Goal: Check status: Check status

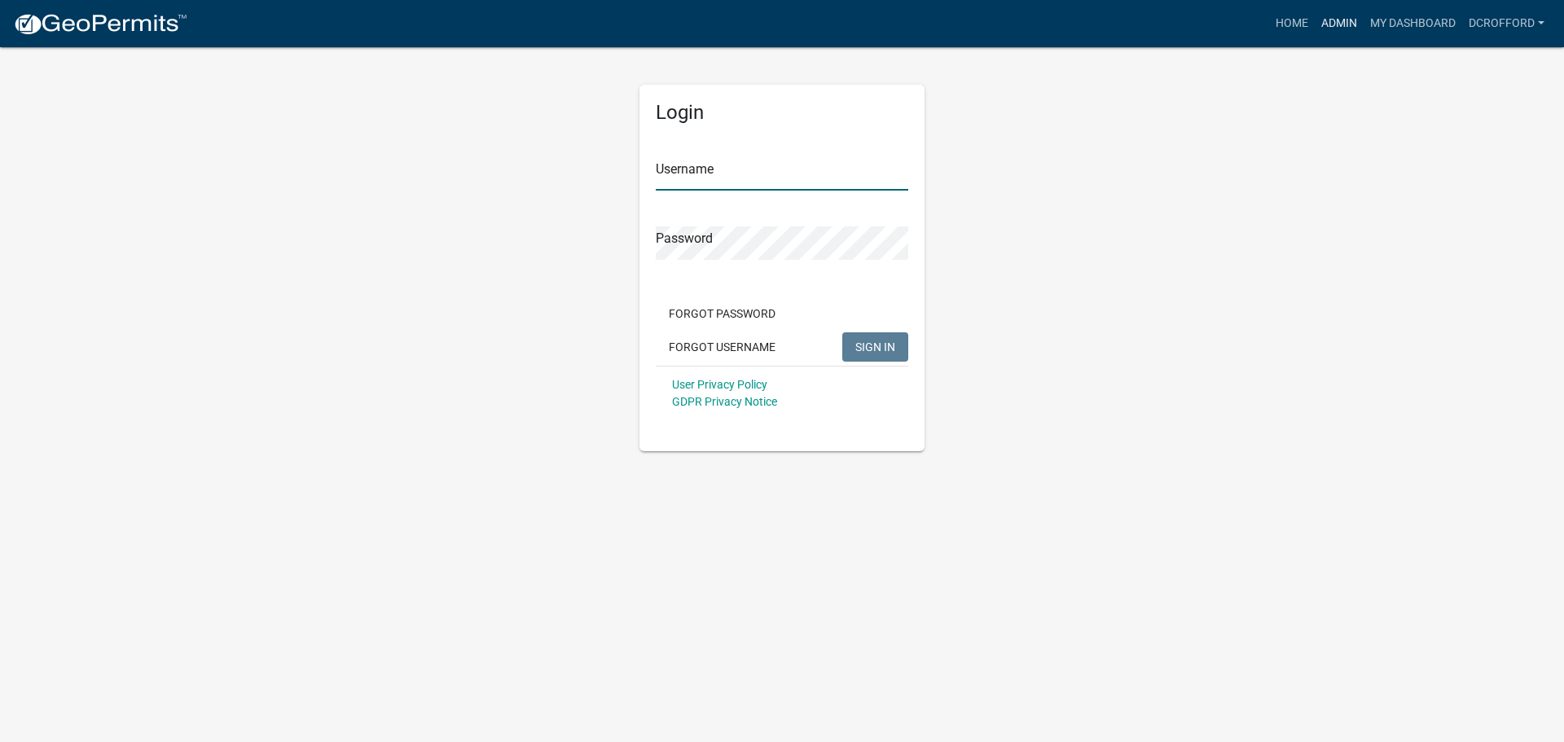
type input "dcrofford"
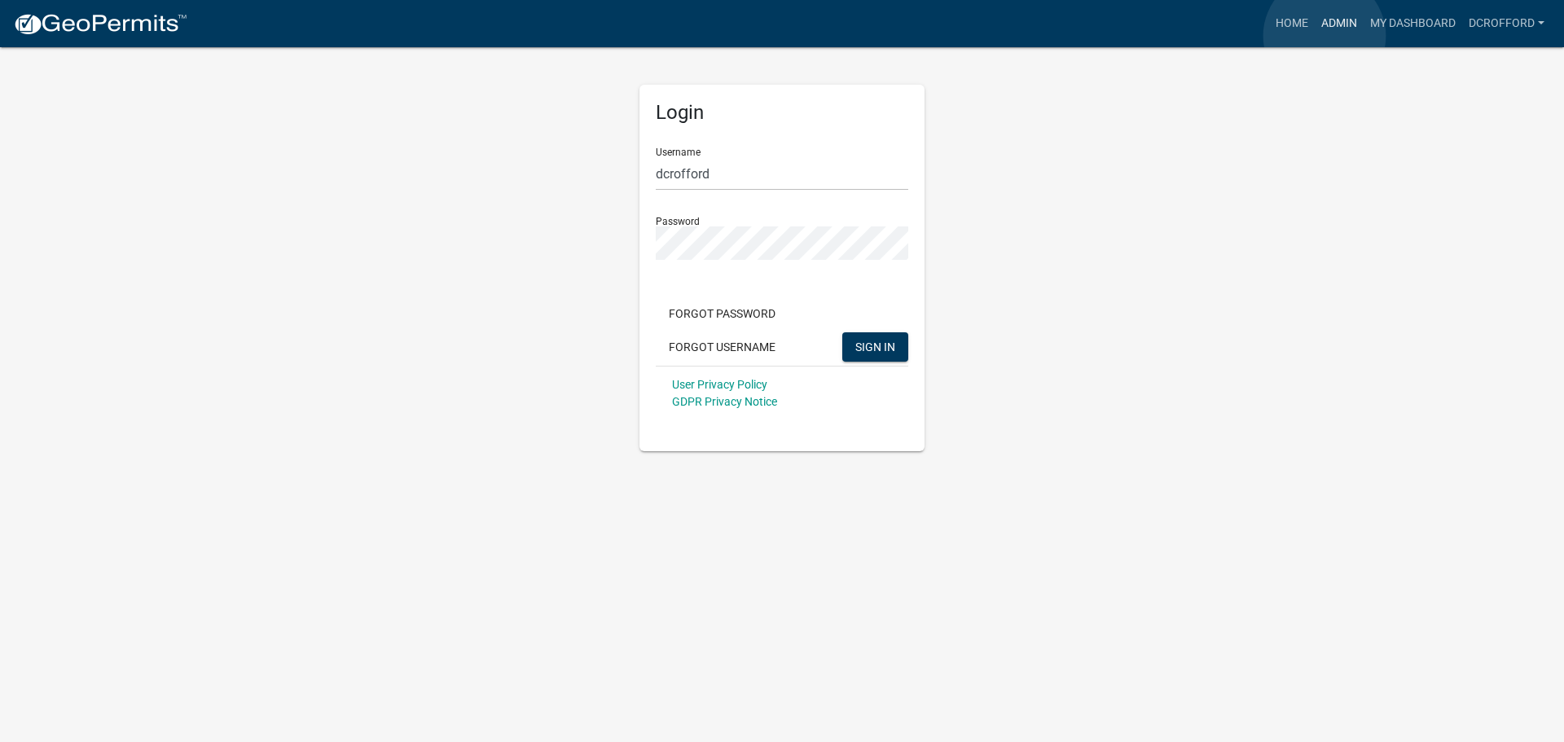
click at [1324, 36] on link "Admin" at bounding box center [1338, 23] width 49 height 31
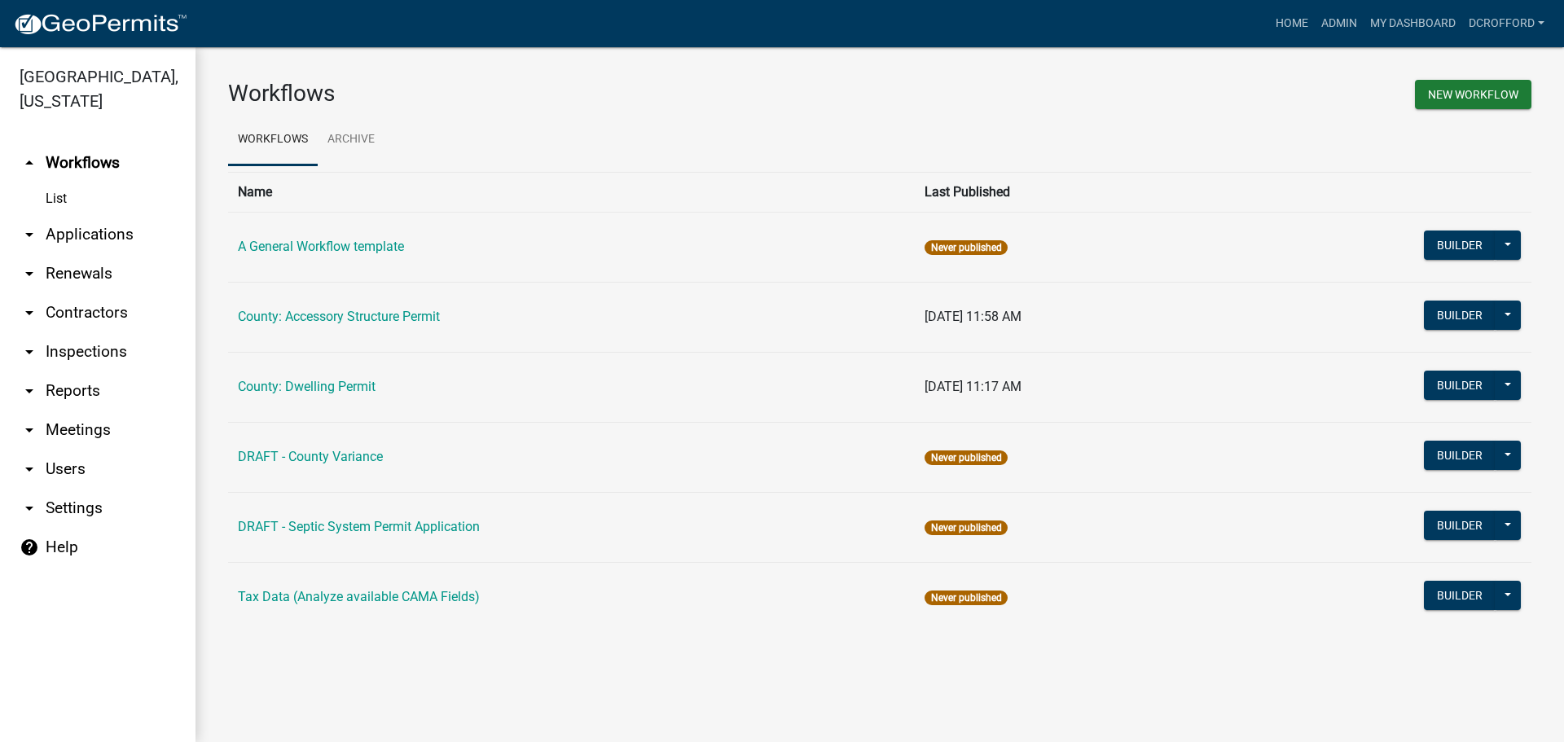
click at [77, 239] on link "arrow_drop_down Applications" at bounding box center [97, 234] width 195 height 39
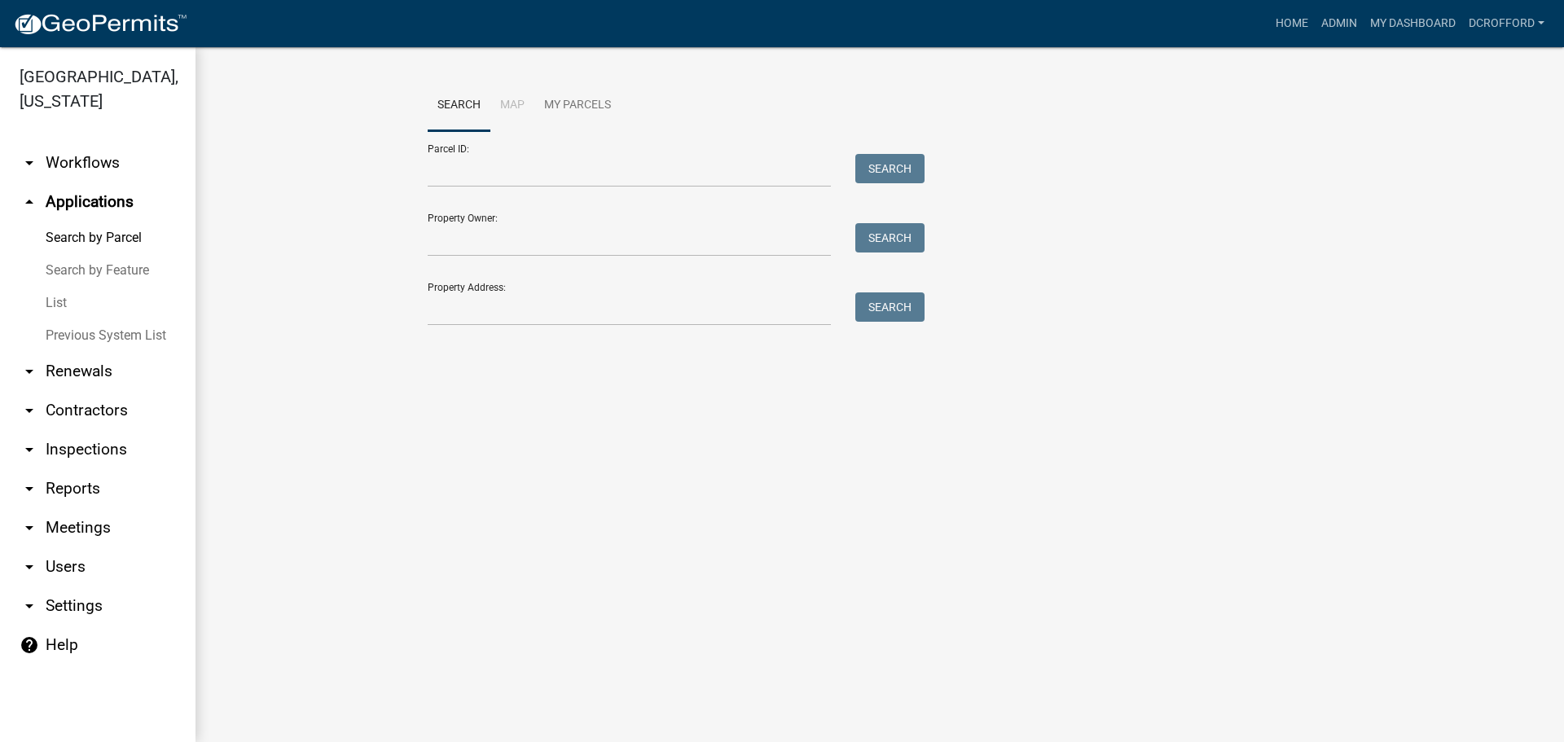
click at [52, 301] on link "List" at bounding box center [97, 303] width 195 height 33
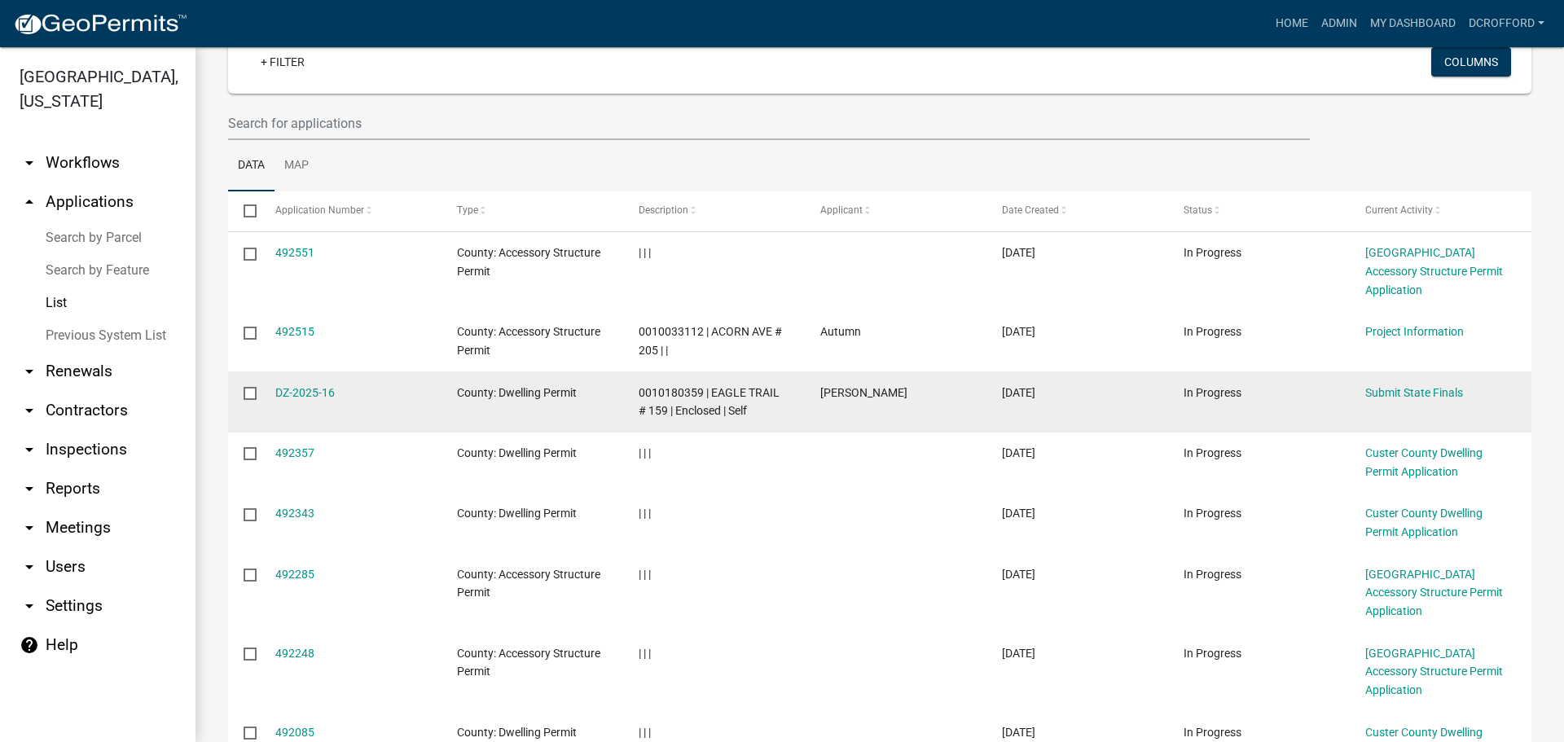
scroll to position [352, 0]
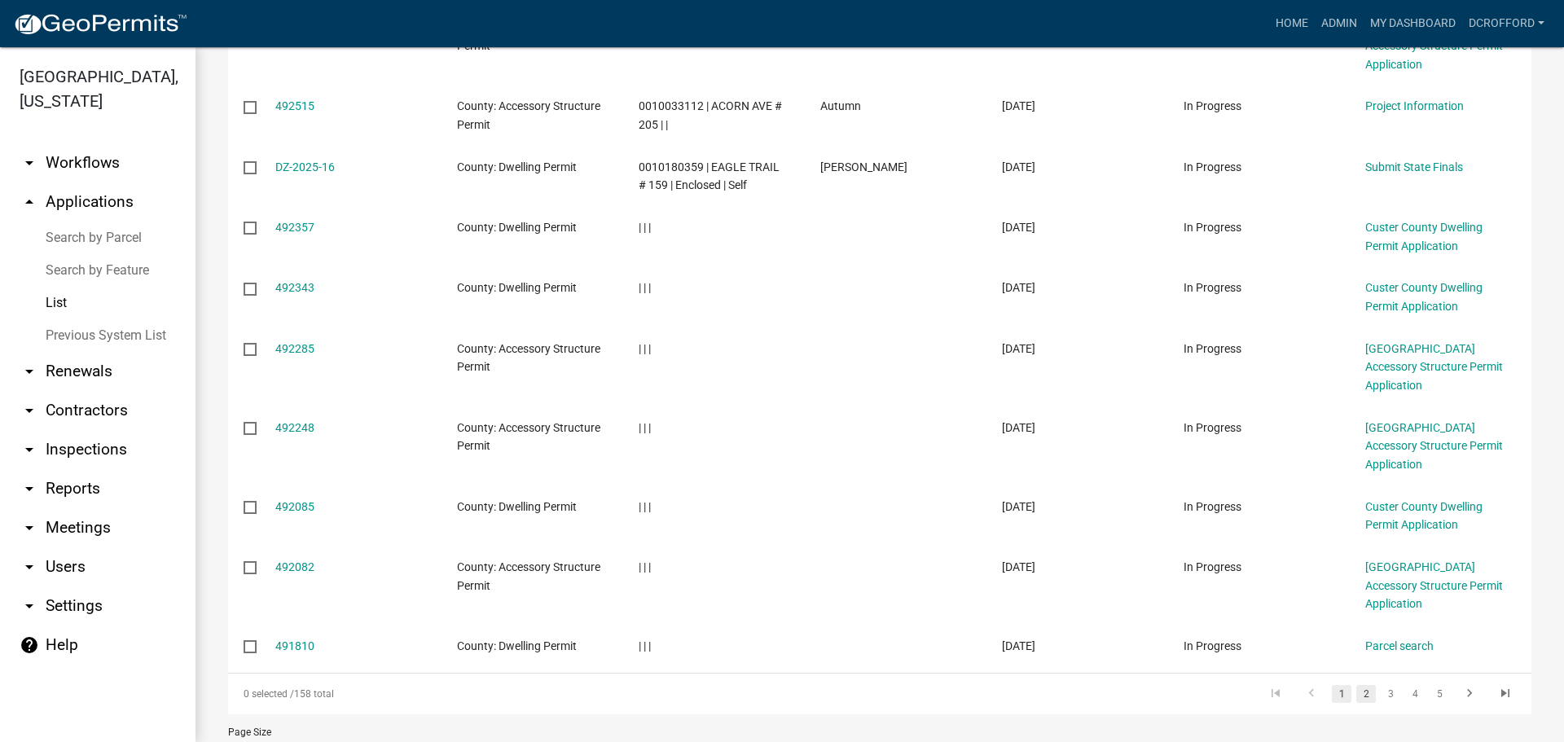
click at [1356, 685] on link "2" at bounding box center [1366, 694] width 20 height 18
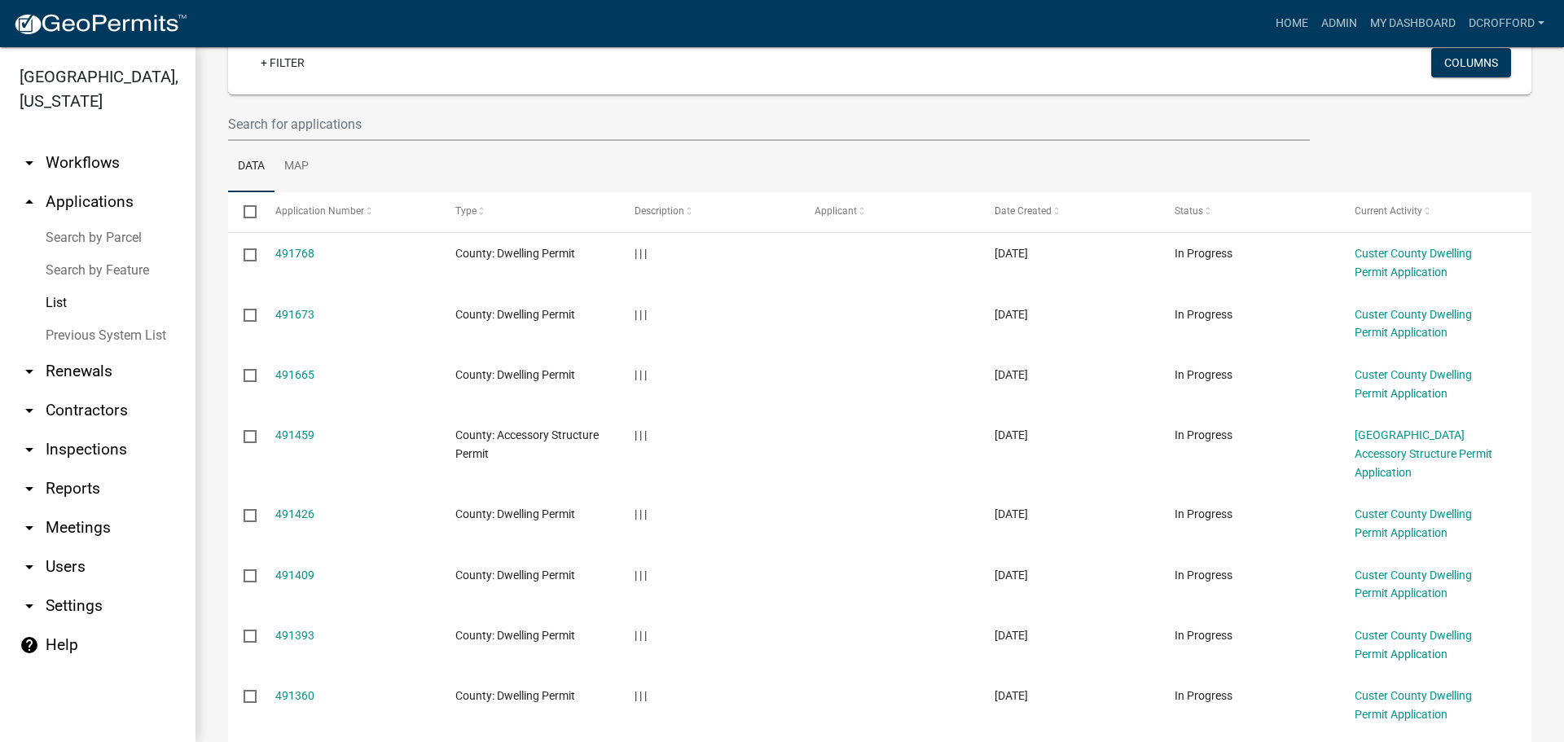
scroll to position [370, 0]
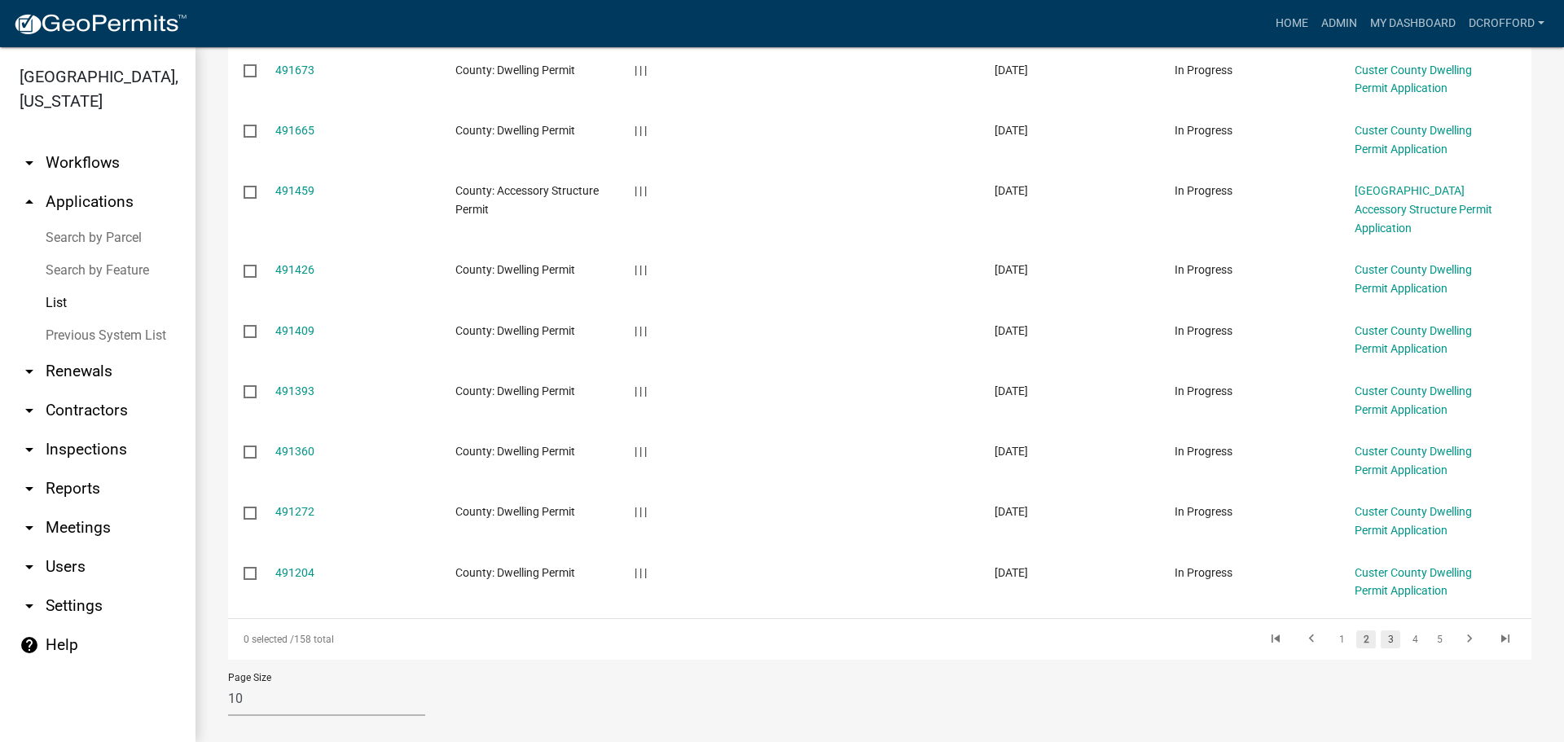
click at [1380, 630] on link "3" at bounding box center [1390, 639] width 20 height 18
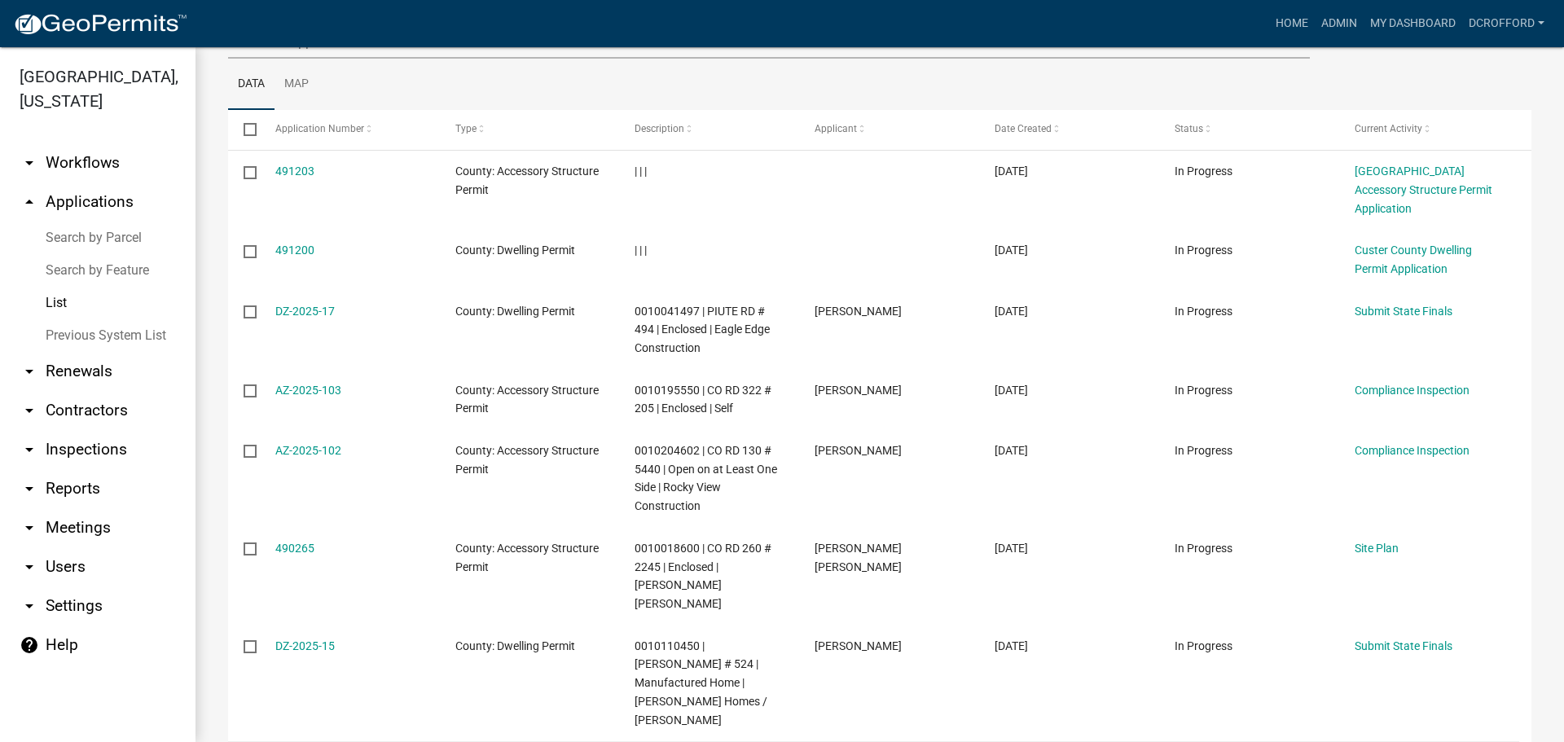
scroll to position [207, 0]
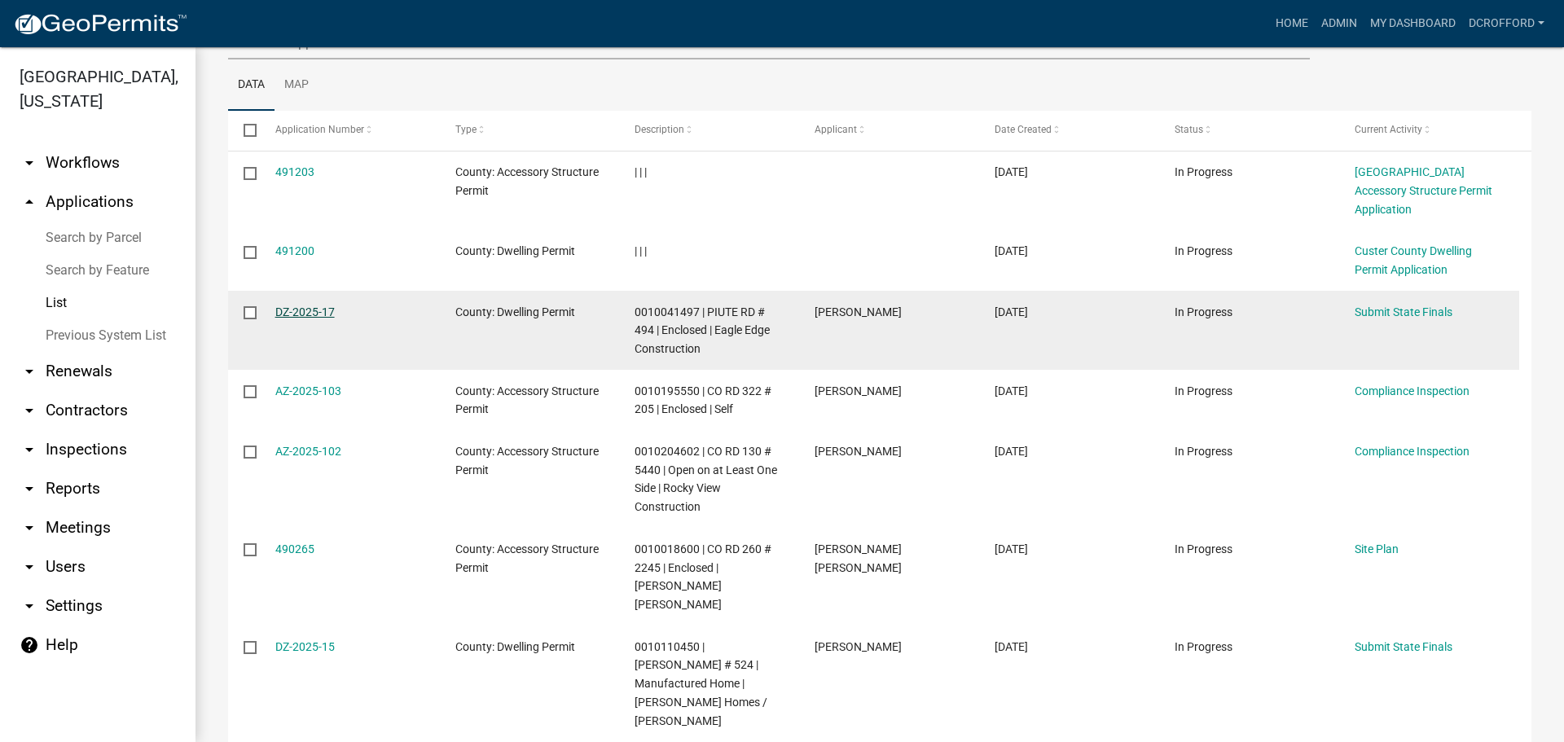
click at [282, 305] on link "DZ-2025-17" at bounding box center [304, 311] width 59 height 13
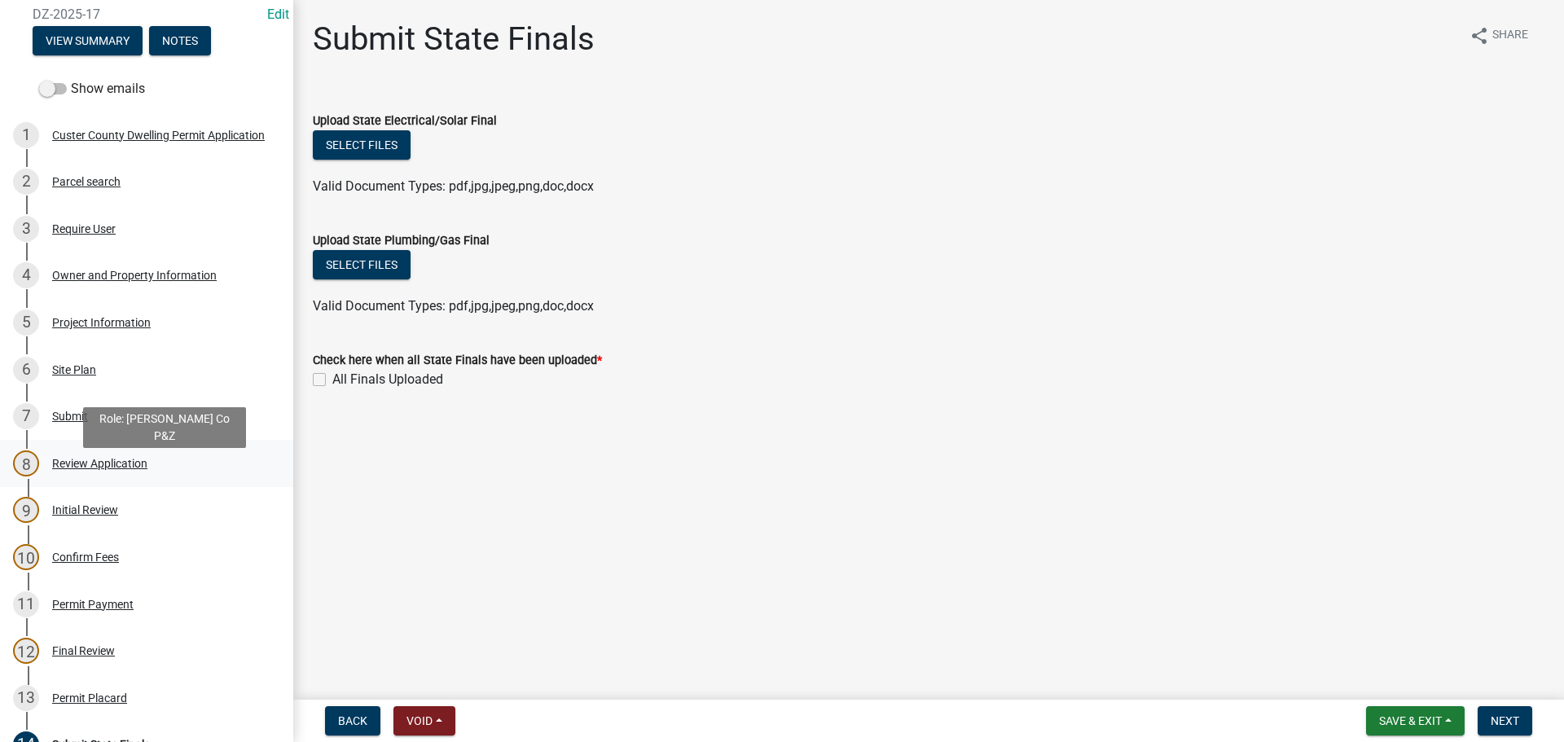
scroll to position [244, 0]
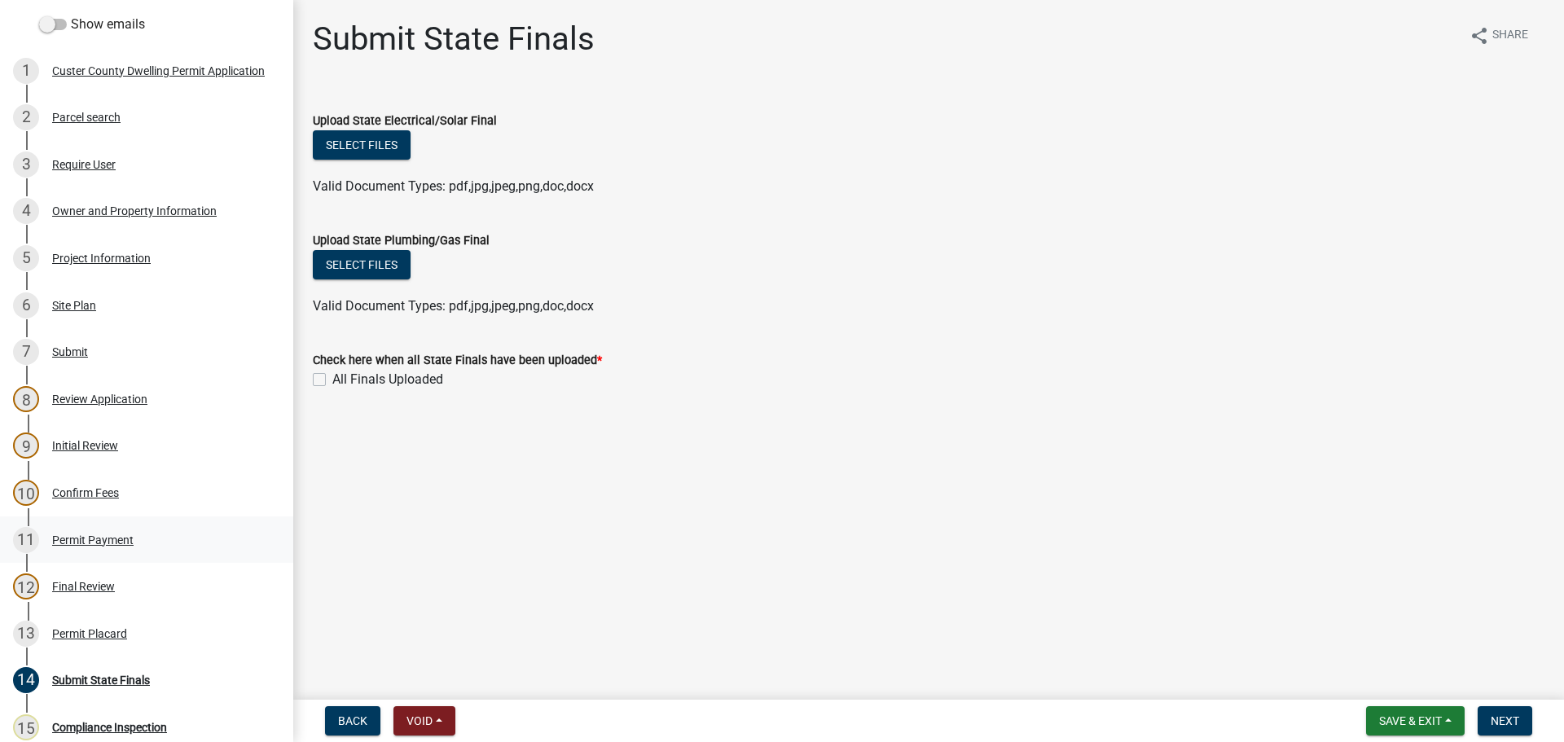
click at [77, 532] on div "11 Permit Payment" at bounding box center [140, 540] width 254 height 26
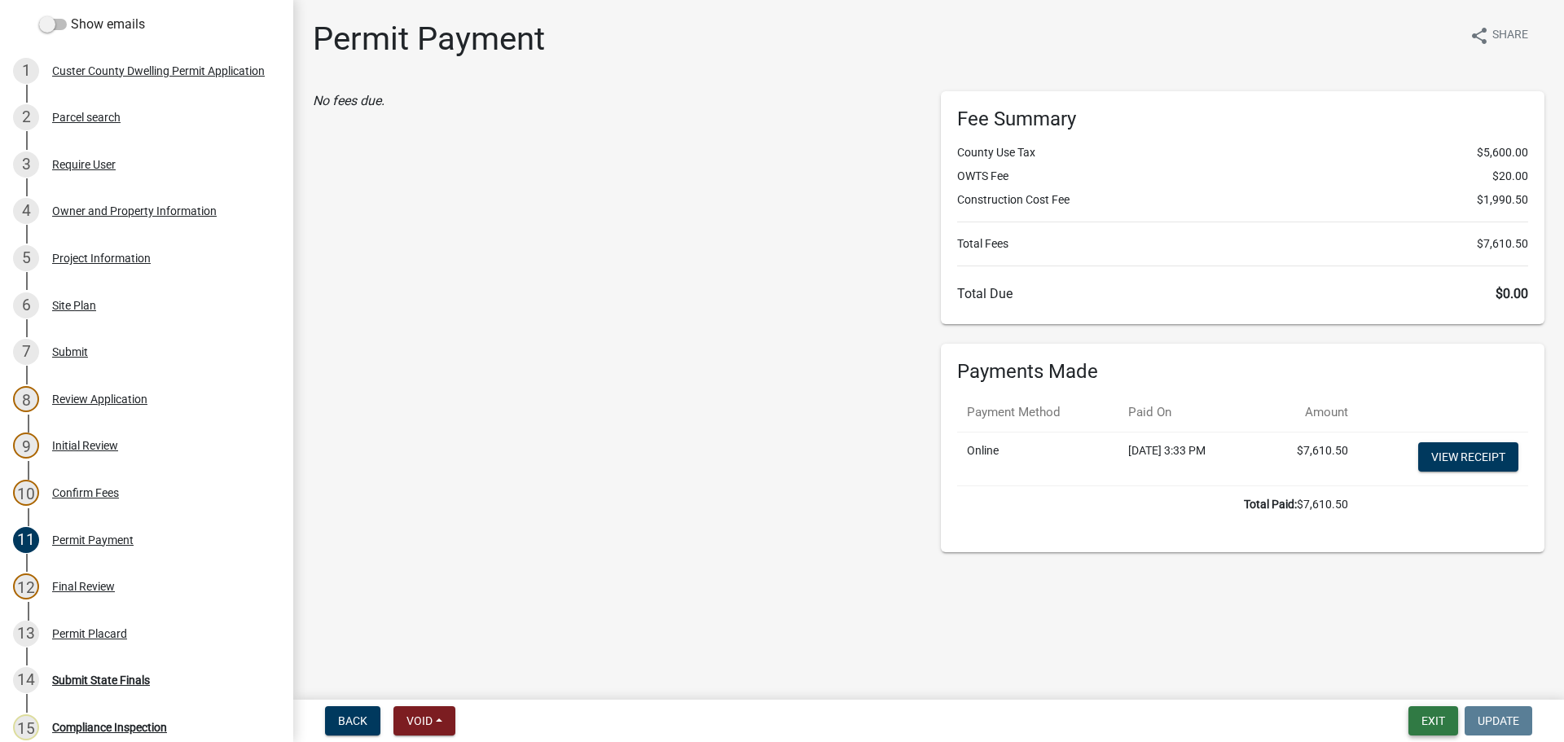
click at [1436, 719] on button "Exit" at bounding box center [1433, 720] width 50 height 29
